Goal: Information Seeking & Learning: Learn about a topic

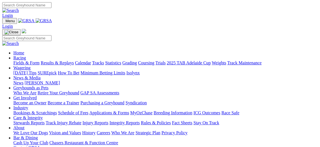
click at [26, 56] on link "Racing" at bounding box center [19, 58] width 13 height 5
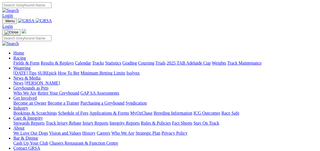
click at [26, 56] on link "Racing" at bounding box center [19, 58] width 13 height 5
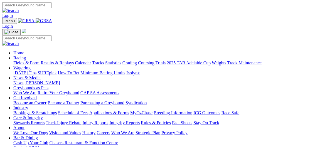
click at [28, 61] on link "Fields & Form" at bounding box center [26, 63] width 26 height 5
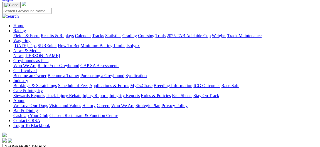
scroll to position [38, 0]
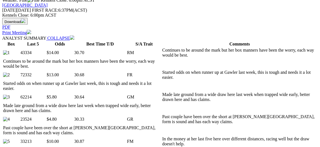
scroll to position [261, 0]
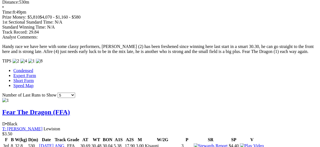
scroll to position [465, 0]
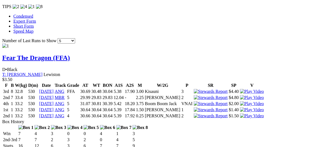
scroll to position [527, 0]
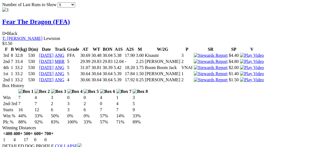
scroll to position [563, 0]
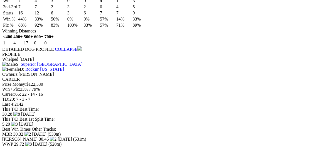
scroll to position [656, 0]
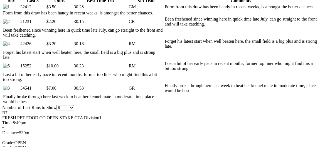
scroll to position [304, 0]
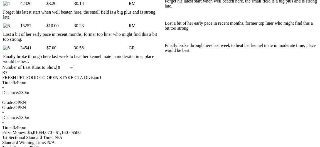
scroll to position [348, 0]
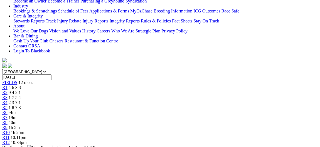
scroll to position [0, 0]
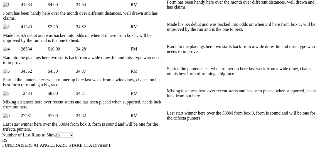
scroll to position [309, 0]
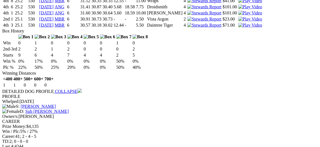
scroll to position [707, 0]
